Goal: Transaction & Acquisition: Purchase product/service

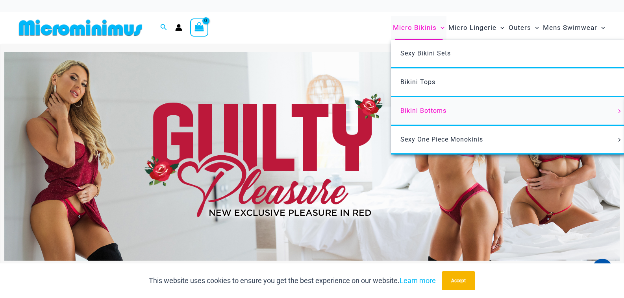
click at [419, 112] on span "Bikini Bottoms" at bounding box center [423, 110] width 46 height 7
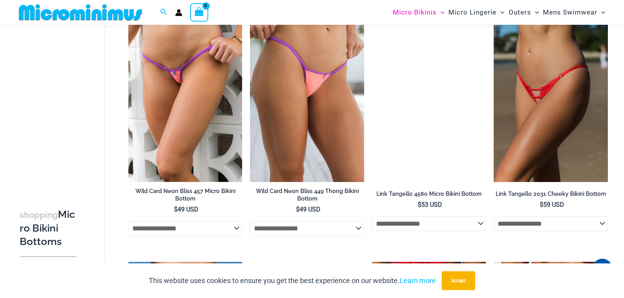
scroll to position [435, 0]
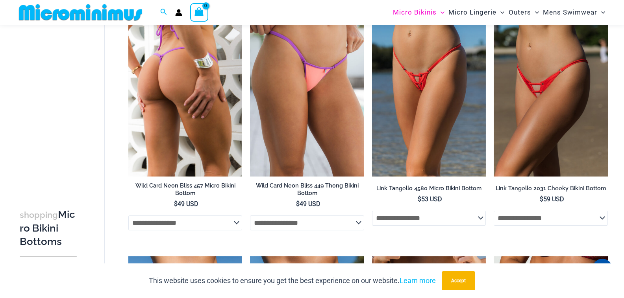
click at [180, 140] on img at bounding box center [185, 91] width 114 height 171
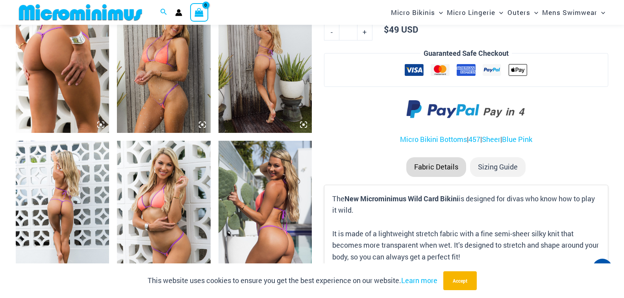
scroll to position [514, 0]
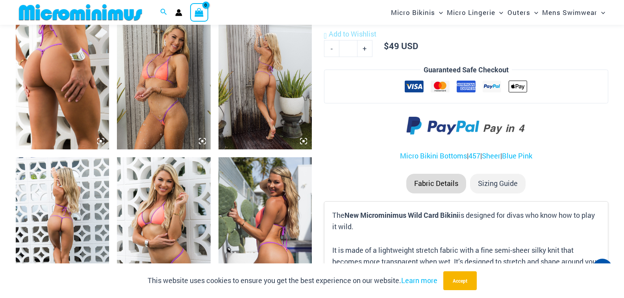
click at [172, 107] on img at bounding box center [163, 79] width 93 height 140
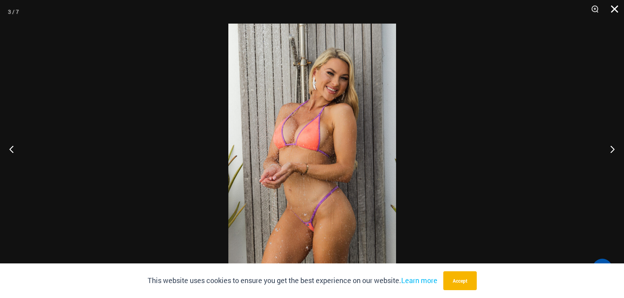
click at [617, 13] on button "Close" at bounding box center [612, 12] width 20 height 24
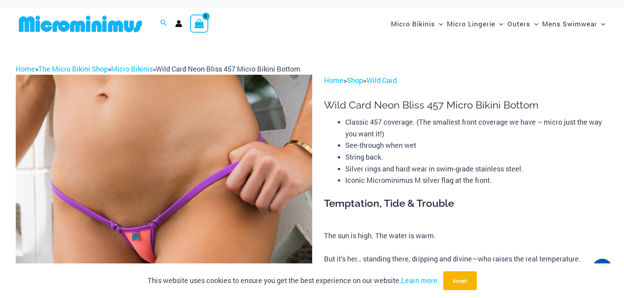
scroll to position [0, 0]
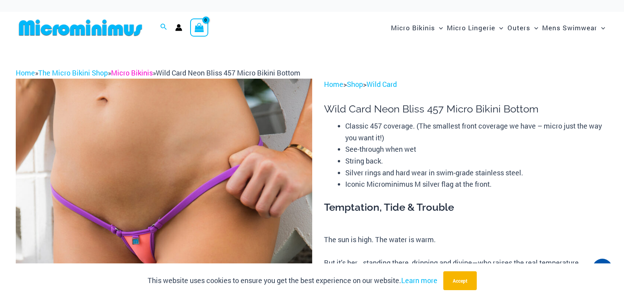
click at [133, 71] on link "Micro Bikinis" at bounding box center [132, 72] width 42 height 9
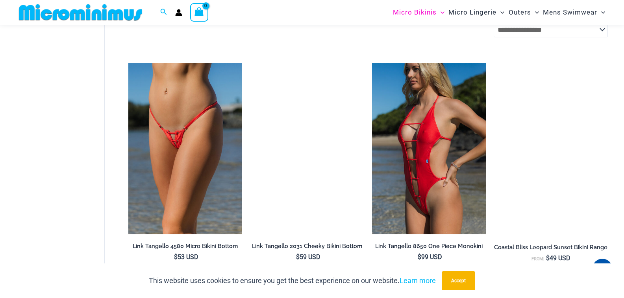
scroll to position [918, 0]
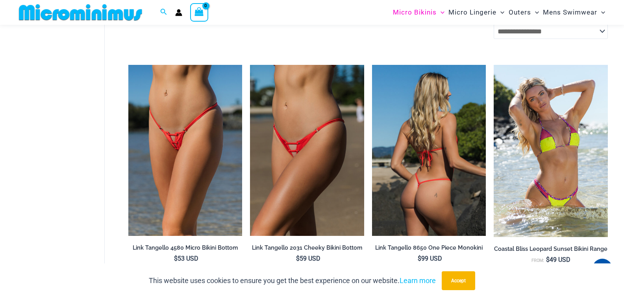
click at [443, 167] on img at bounding box center [429, 150] width 114 height 171
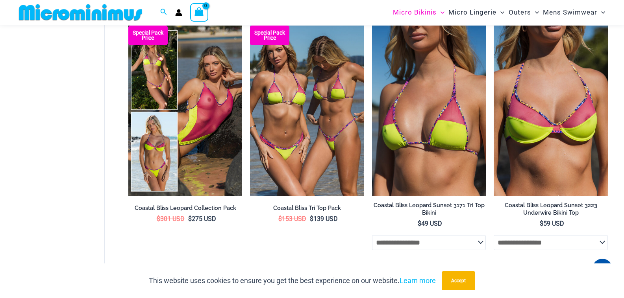
scroll to position [1209, 0]
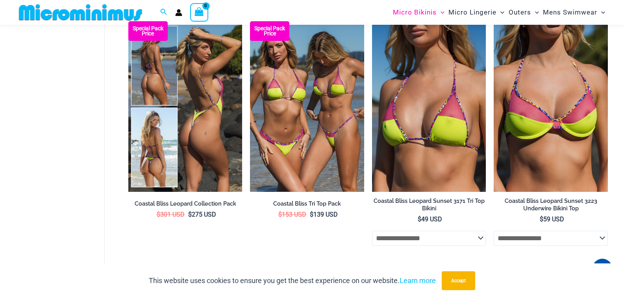
click at [159, 172] on img at bounding box center [185, 106] width 114 height 171
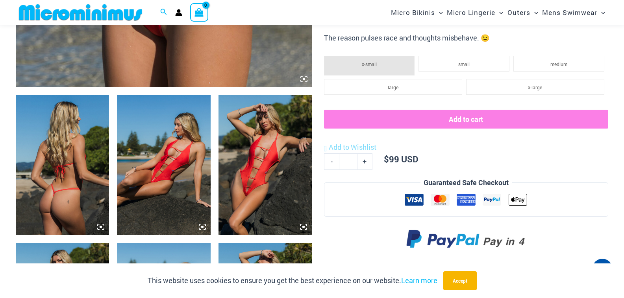
click at [301, 226] on icon at bounding box center [303, 227] width 7 height 7
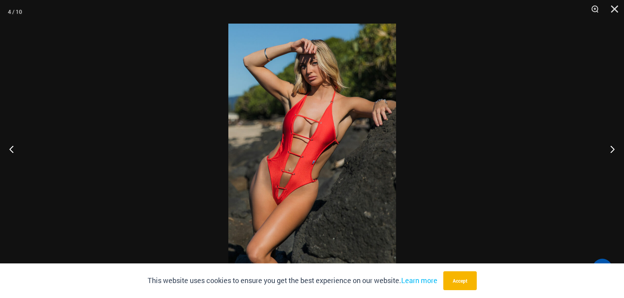
click at [285, 190] on img at bounding box center [312, 149] width 168 height 251
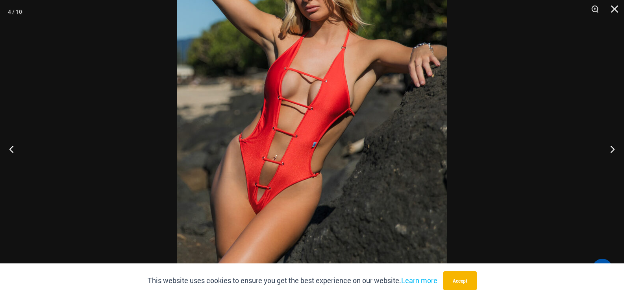
click at [262, 196] on img at bounding box center [312, 123] width 270 height 405
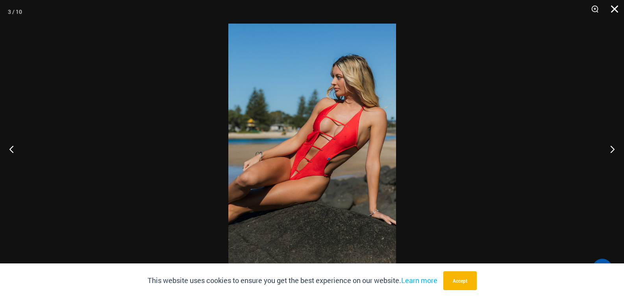
click at [611, 6] on button "Close" at bounding box center [612, 12] width 20 height 24
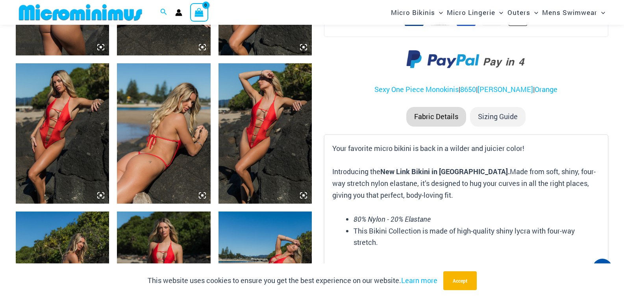
scroll to position [629, 0]
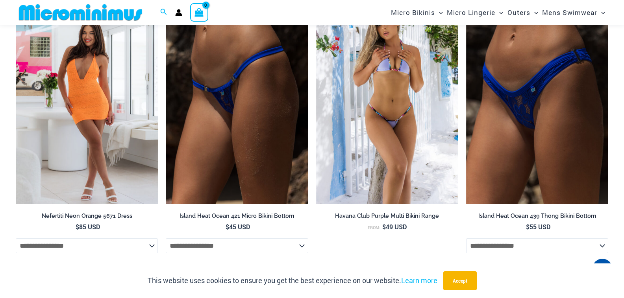
scroll to position [1994, 0]
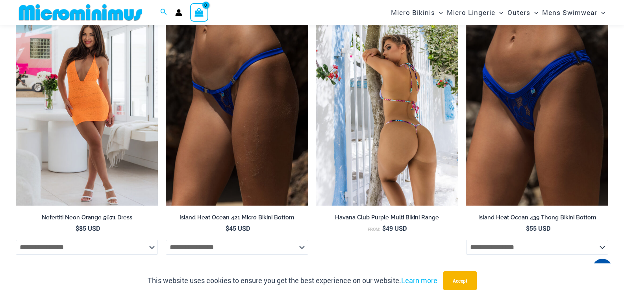
click at [408, 153] on img at bounding box center [387, 99] width 142 height 213
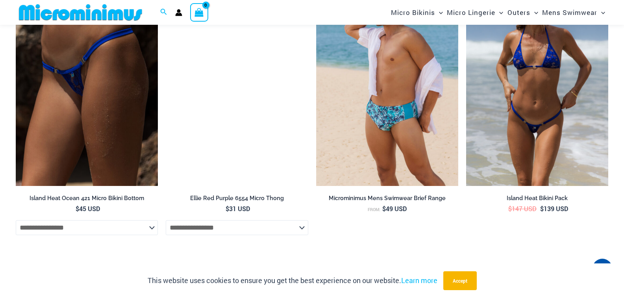
scroll to position [2588, 0]
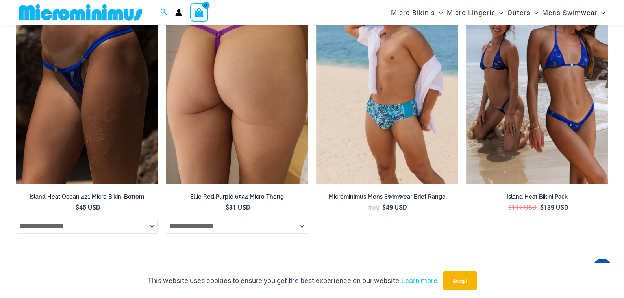
click at [273, 115] on img at bounding box center [237, 77] width 142 height 213
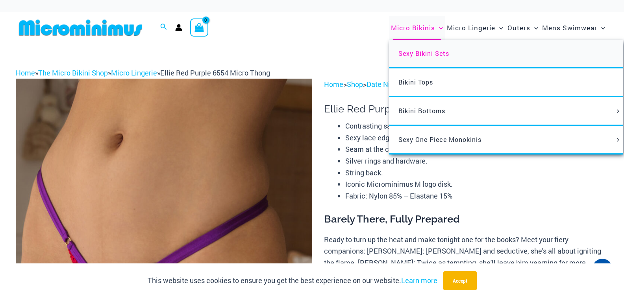
click at [415, 54] on span "Sexy Bikini Sets" at bounding box center [423, 53] width 51 height 8
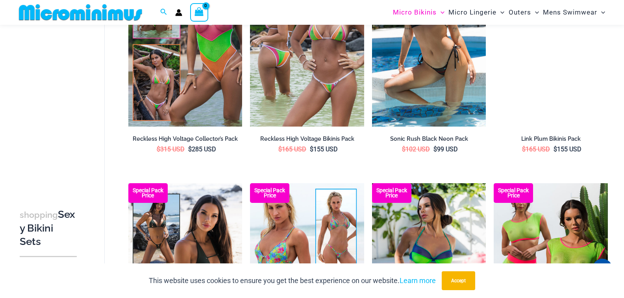
scroll to position [1532, 0]
